Goal: Task Accomplishment & Management: Use online tool/utility

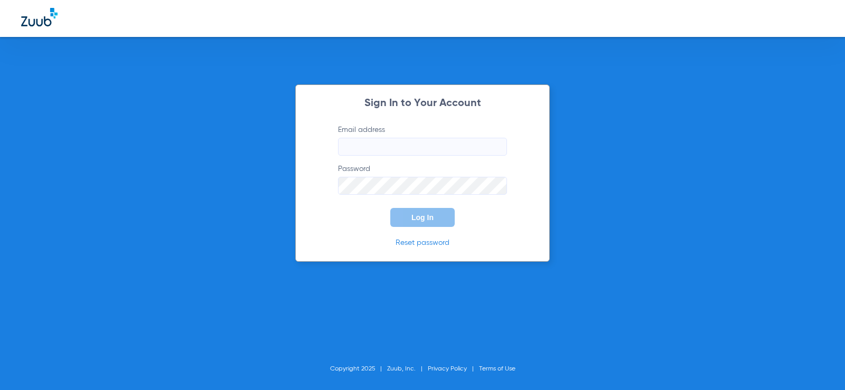
type input "[EMAIL_ADDRESS][DOMAIN_NAME]"
click at [409, 217] on button "Log In" at bounding box center [422, 217] width 64 height 19
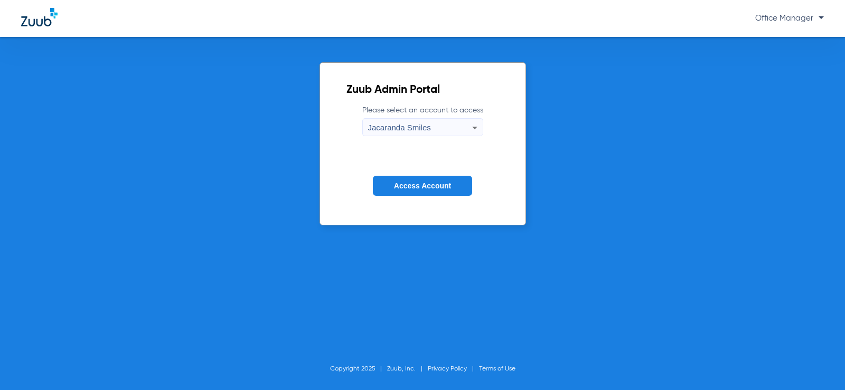
click at [404, 130] on span "Jacaranda Smiles" at bounding box center [399, 127] width 63 height 9
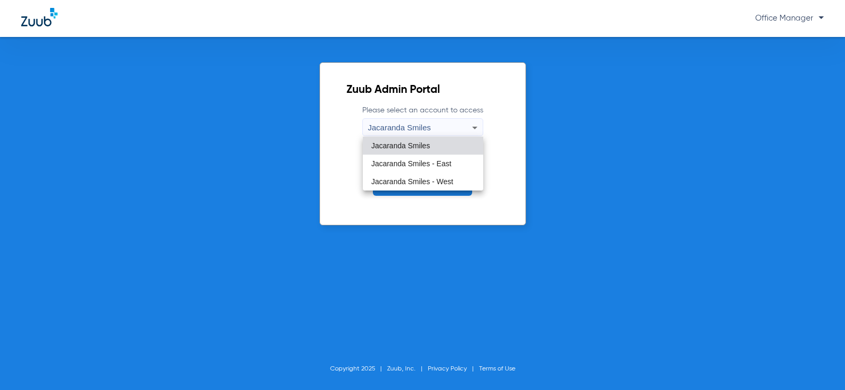
drag, startPoint x: 429, startPoint y: 230, endPoint x: 427, endPoint y: 212, distance: 18.6
click at [428, 230] on div at bounding box center [422, 195] width 845 height 390
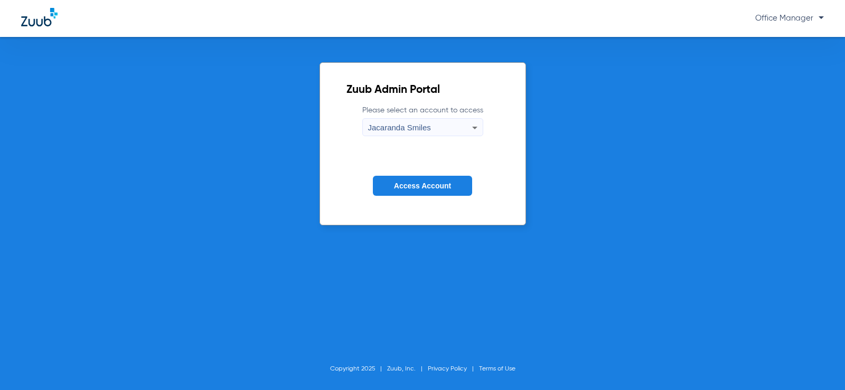
drag, startPoint x: 411, startPoint y: 174, endPoint x: 407, endPoint y: 180, distance: 7.1
click at [408, 178] on form "Please select an account to access Jacaranda Smiles Access Account" at bounding box center [423, 158] width 153 height 107
click at [406, 180] on button "Access Account" at bounding box center [422, 186] width 99 height 21
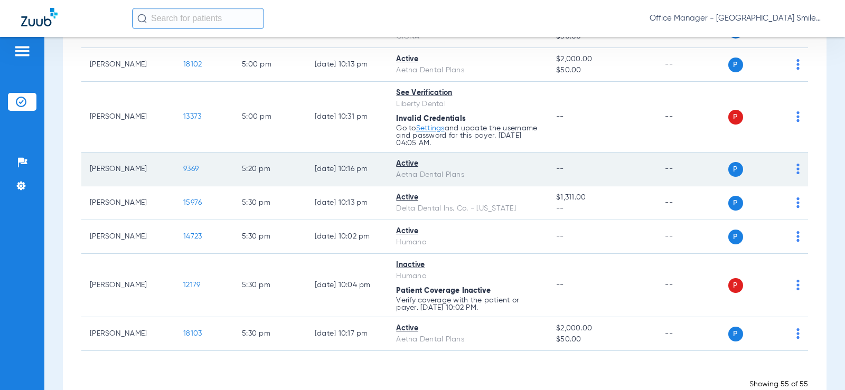
scroll to position [2315, 0]
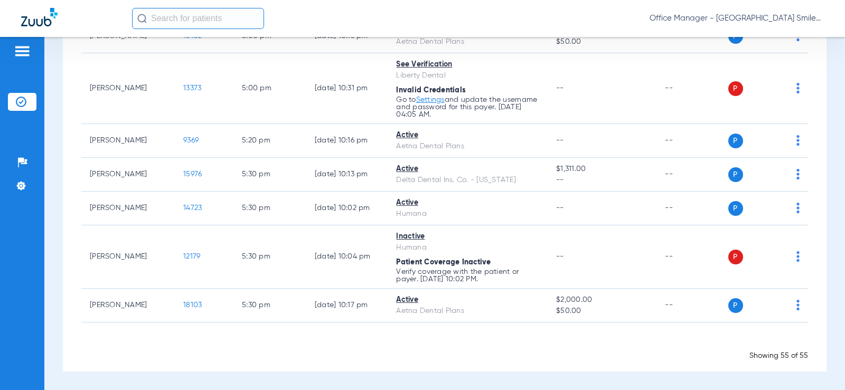
click at [162, 15] on input "text" at bounding box center [198, 18] width 132 height 21
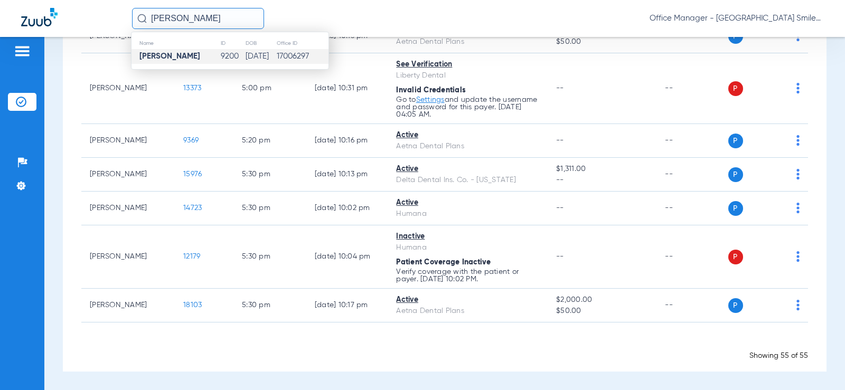
type input "[PERSON_NAME]"
click at [220, 53] on td "9200" at bounding box center [232, 56] width 24 height 15
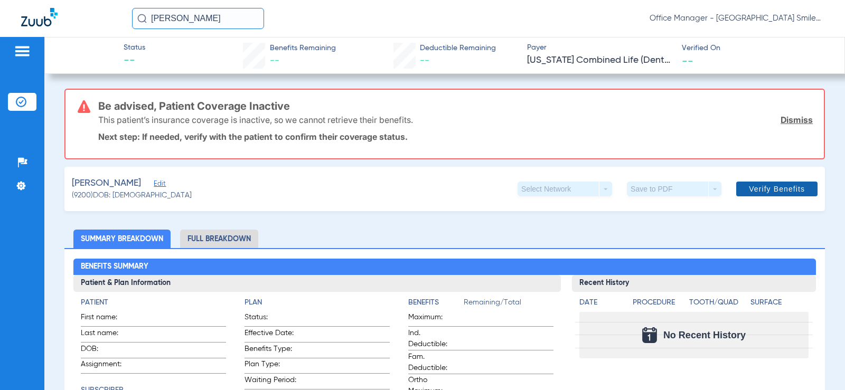
click at [756, 189] on span "Verify Benefits" at bounding box center [777, 189] width 56 height 8
